Goal: Check status: Check status

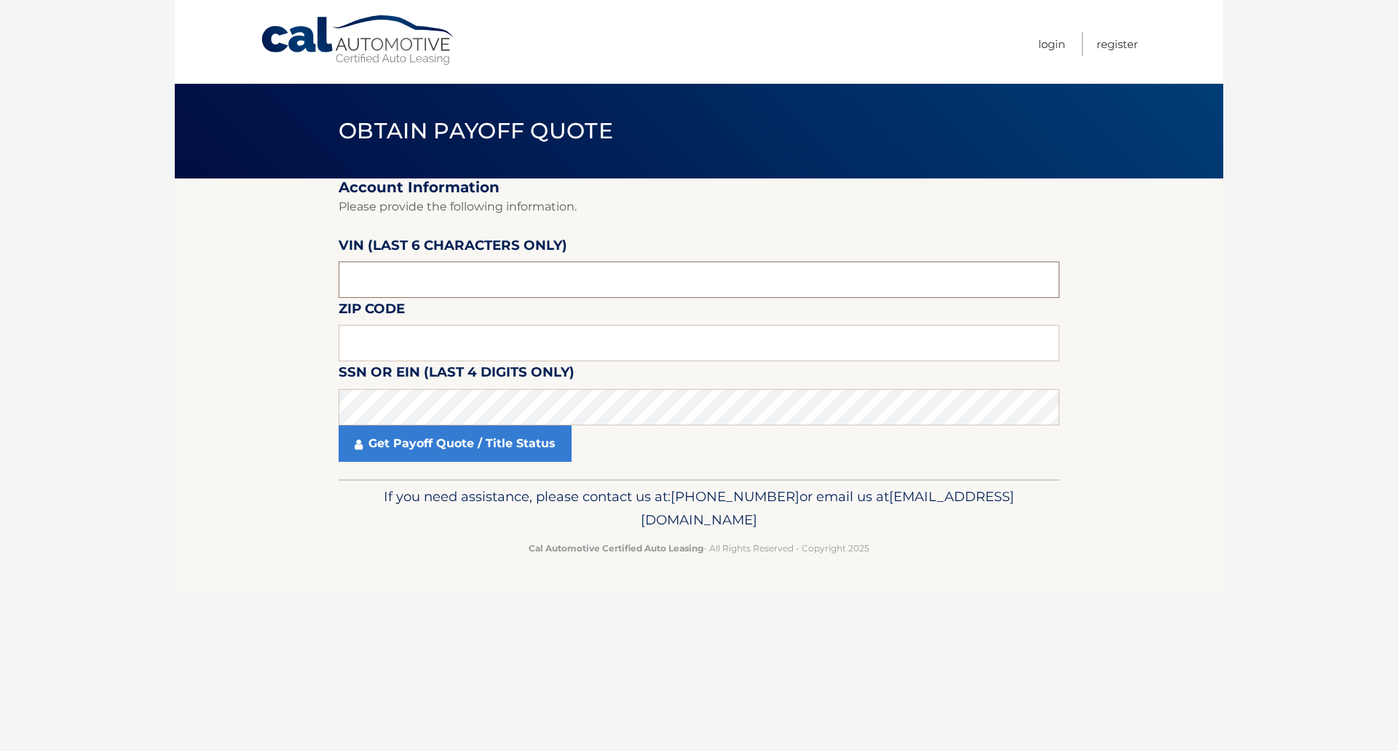
click at [395, 290] on input "text" at bounding box center [699, 279] width 721 height 36
type input "1*****"
type input "022148"
click at [538, 346] on input "text" at bounding box center [699, 343] width 721 height 36
type input "11801"
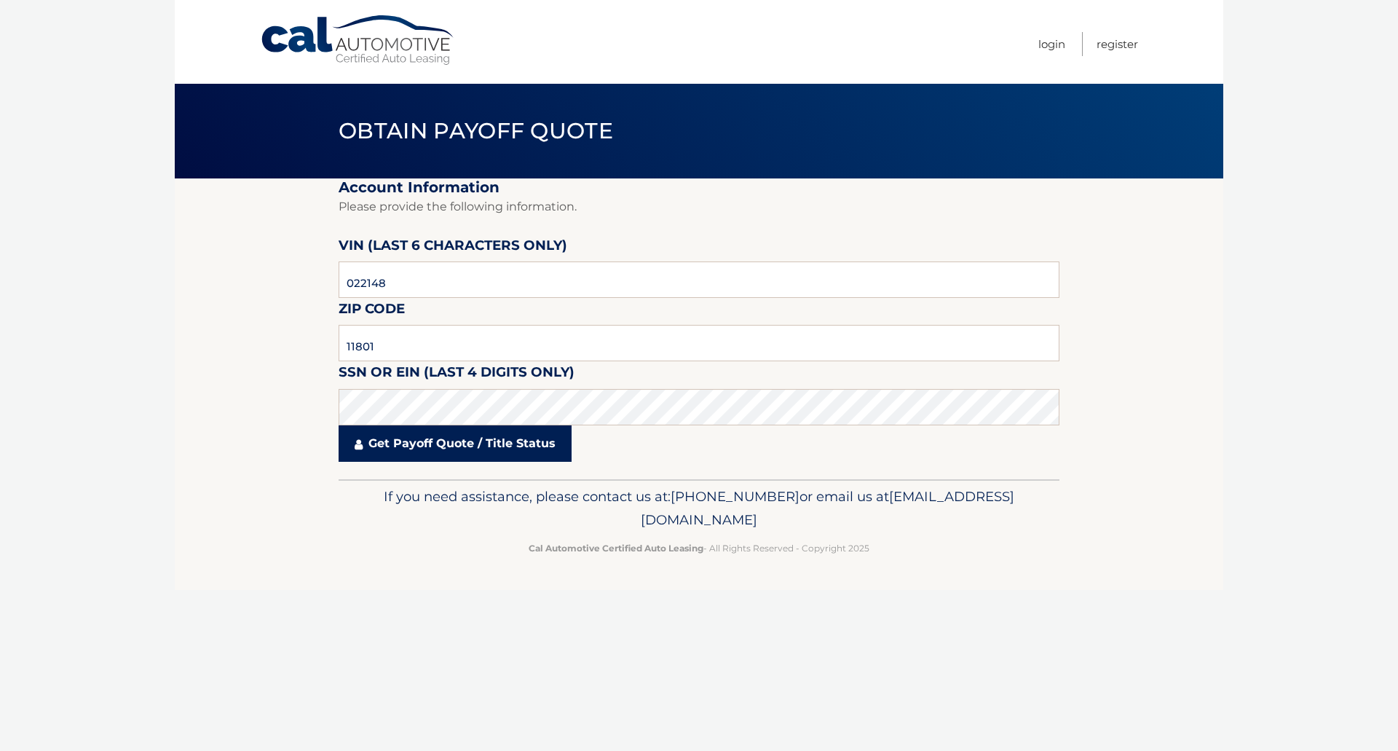
click at [457, 447] on link "Get Payoff Quote / Title Status" at bounding box center [455, 443] width 233 height 36
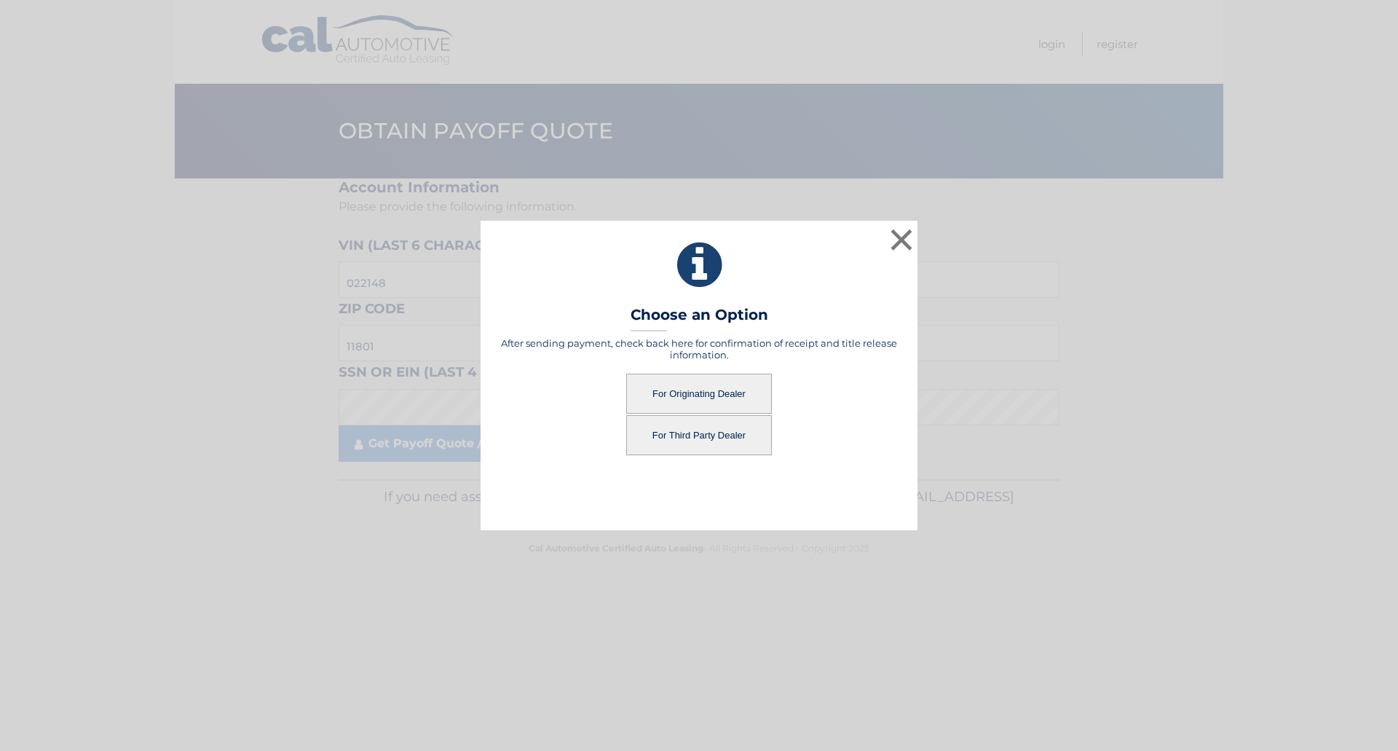
click at [719, 405] on button "For Originating Dealer" at bounding box center [699, 394] width 146 height 40
click at [680, 392] on button "For Originating Dealer" at bounding box center [699, 394] width 146 height 40
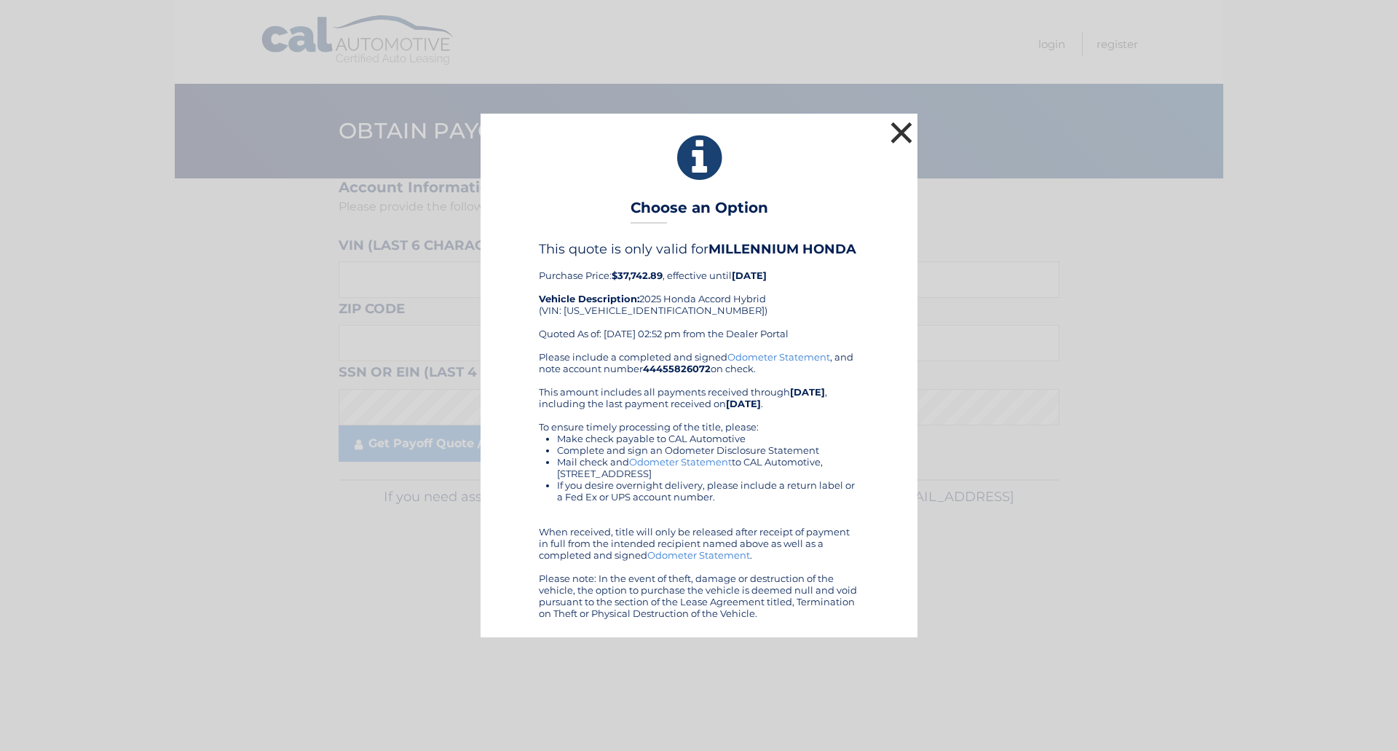
click at [899, 138] on button "×" at bounding box center [901, 132] width 29 height 29
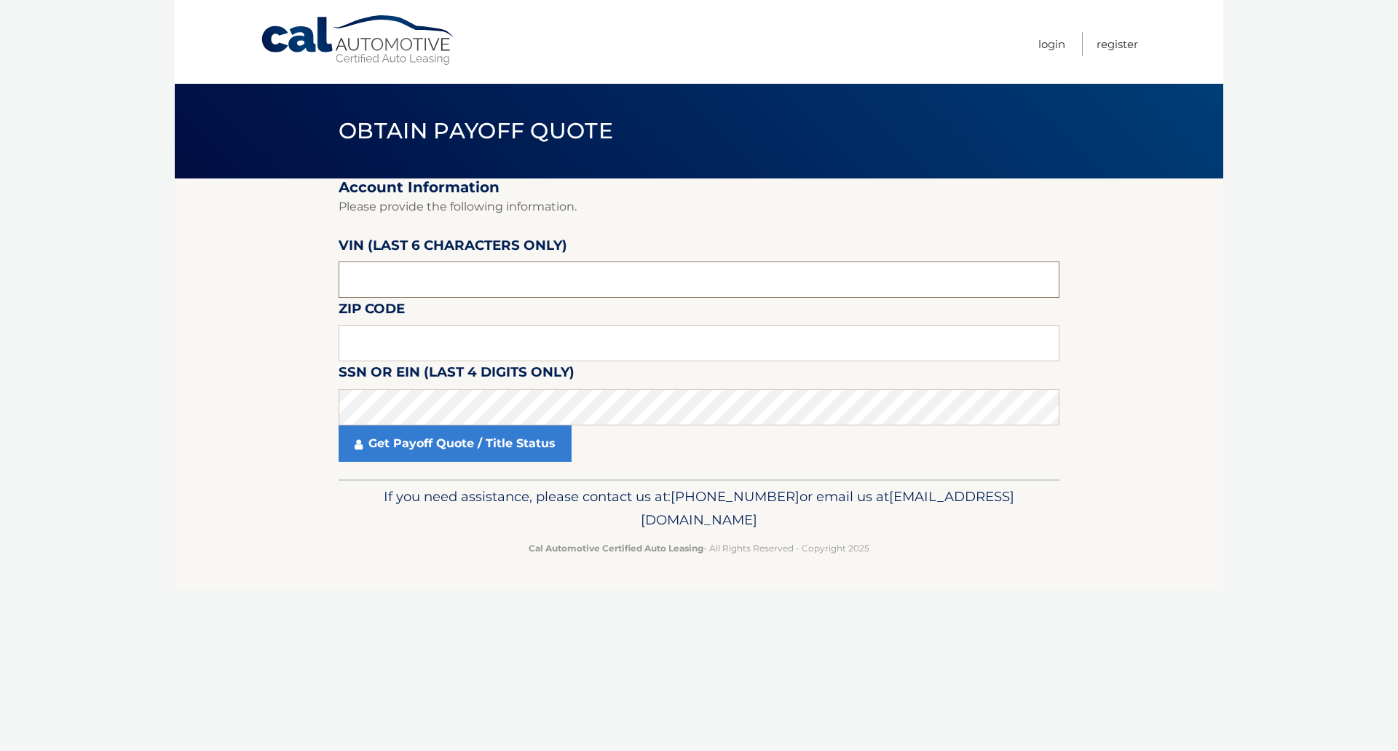
click at [398, 267] on input "text" at bounding box center [699, 279] width 721 height 36
click at [396, 276] on input "text" at bounding box center [699, 279] width 721 height 36
type input "022148"
click at [432, 358] on input "text" at bounding box center [699, 343] width 721 height 36
type input "11801"
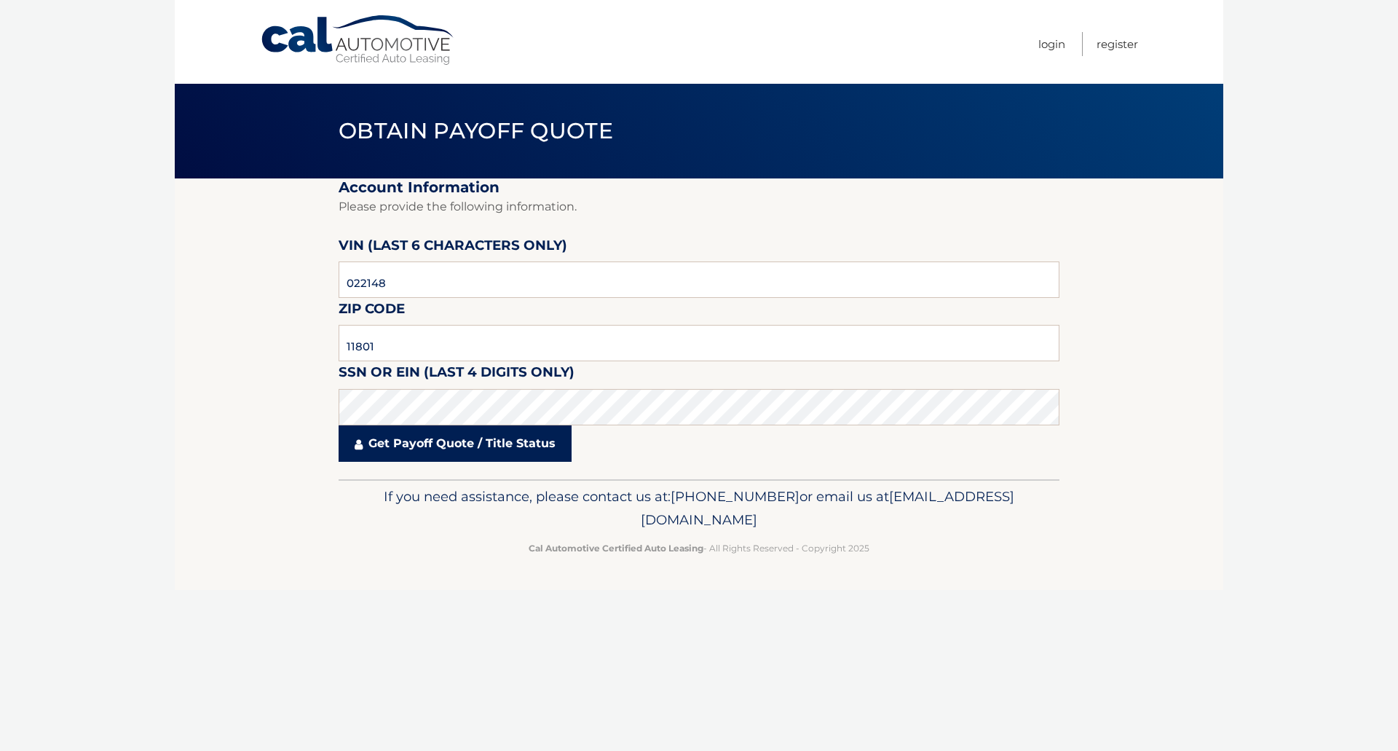
click at [422, 431] on link "Get Payoff Quote / Title Status" at bounding box center [455, 443] width 233 height 36
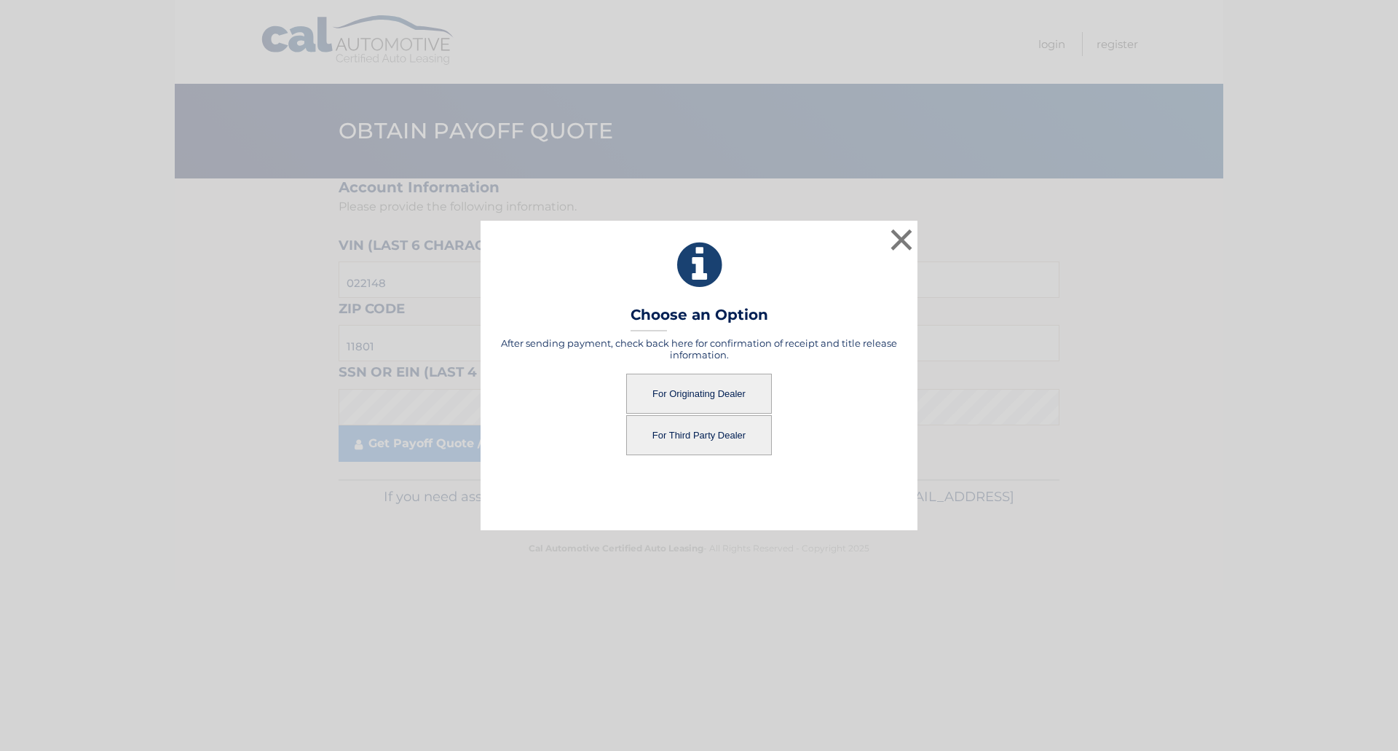
click at [726, 436] on button "For Third Party Dealer" at bounding box center [699, 435] width 146 height 40
click at [685, 437] on button "For Third Party Dealer" at bounding box center [699, 435] width 146 height 40
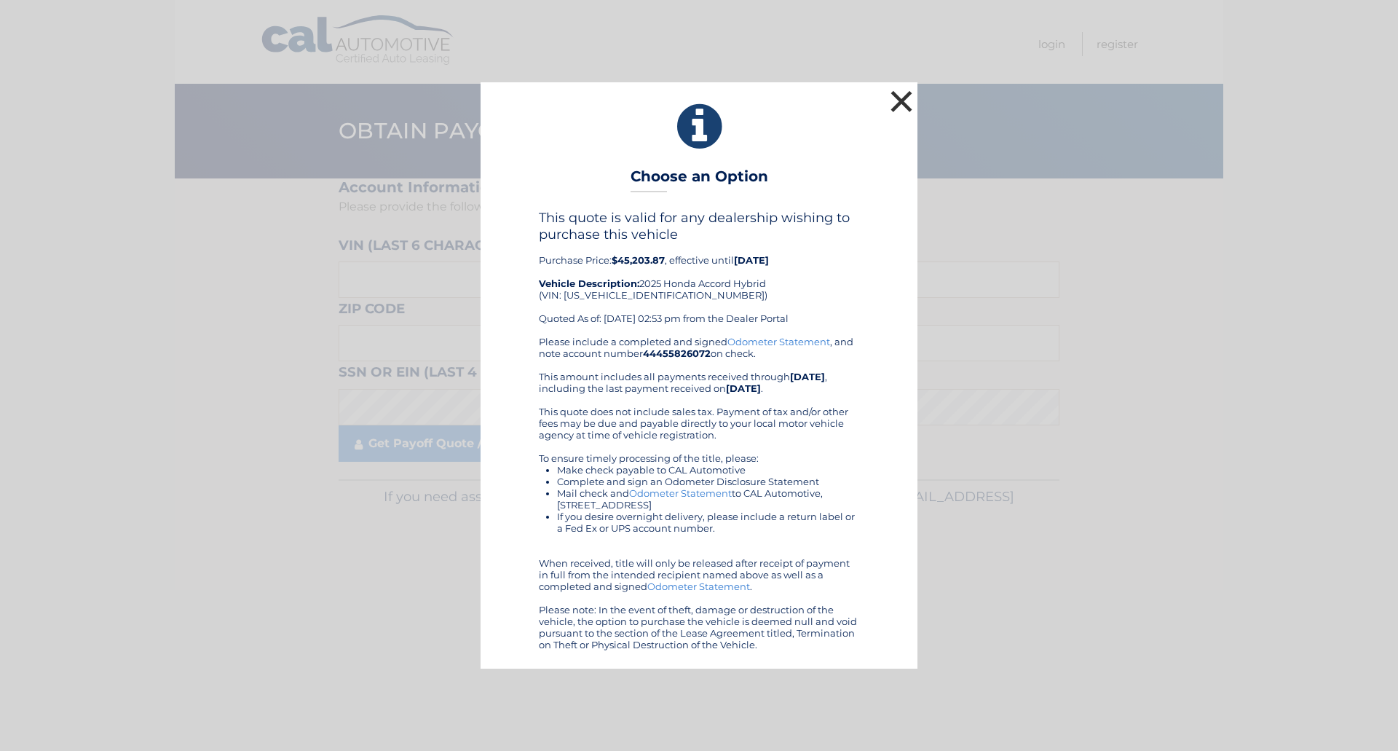
click at [904, 99] on button "×" at bounding box center [901, 101] width 29 height 29
